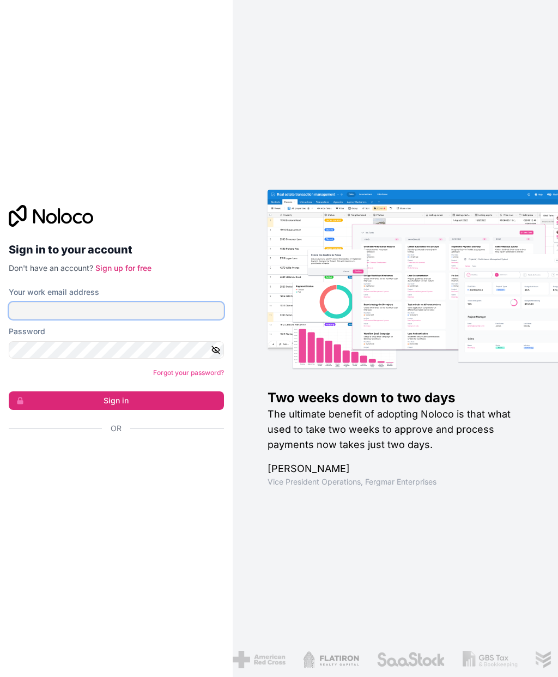
click at [45, 320] on input "Your work email address" at bounding box center [116, 310] width 215 height 17
type input "[PERSON_NAME][EMAIL_ADDRESS][DOMAIN_NAME]"
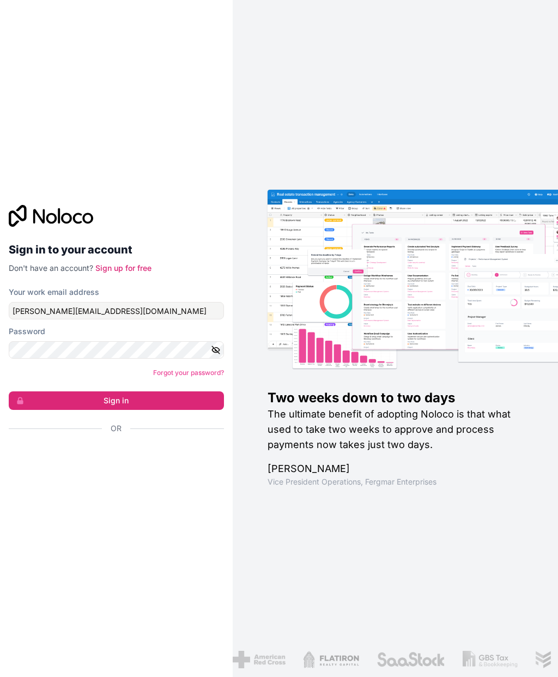
click at [73, 410] on button "Sign in" at bounding box center [116, 401] width 215 height 19
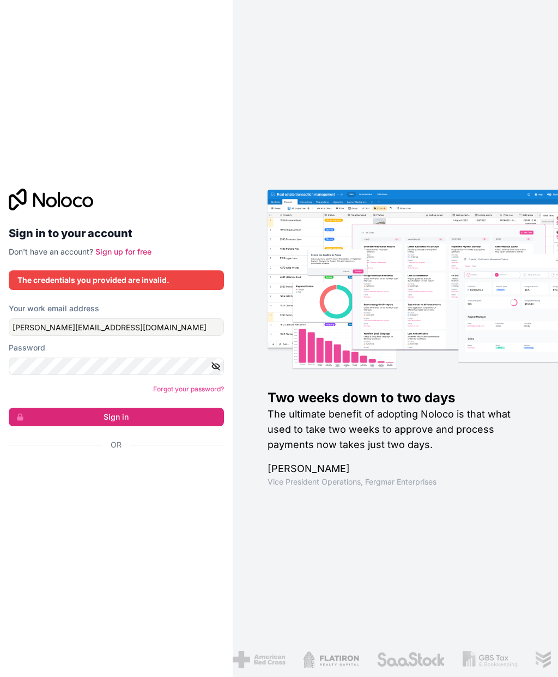
click at [99, 426] on button "Sign in" at bounding box center [116, 417] width 215 height 19
click at [116, 426] on button "Sign in" at bounding box center [116, 417] width 215 height 19
click at [98, 336] on input "[PERSON_NAME][EMAIL_ADDRESS][DOMAIN_NAME]" at bounding box center [116, 326] width 215 height 17
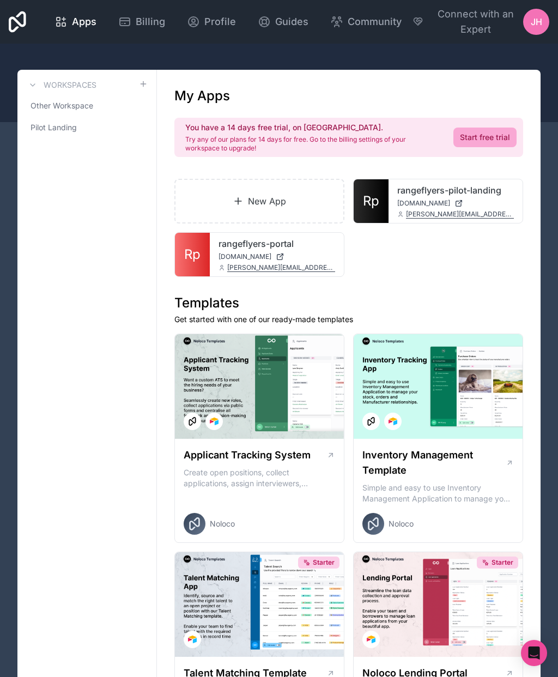
click at [448, 199] on span "[DOMAIN_NAME]" at bounding box center [424, 203] width 53 height 9
click at [0, 0] on icon at bounding box center [0, 0] width 0 height 0
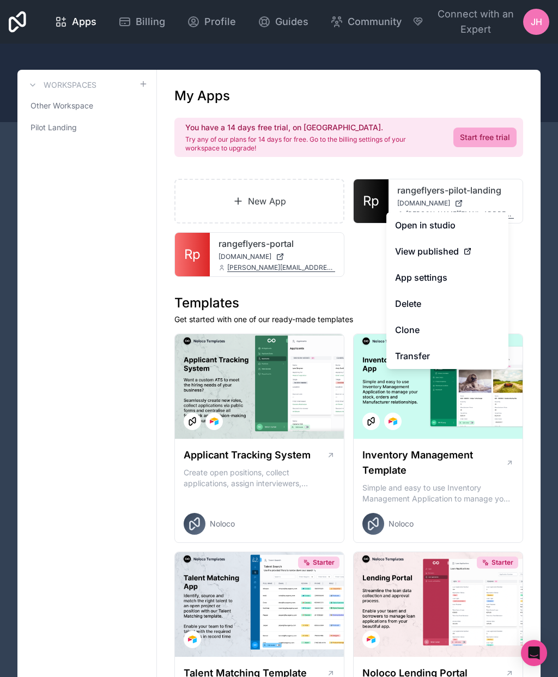
click at [465, 228] on link "Open in studio" at bounding box center [448, 225] width 122 height 26
